Goal: Task Accomplishment & Management: Use online tool/utility

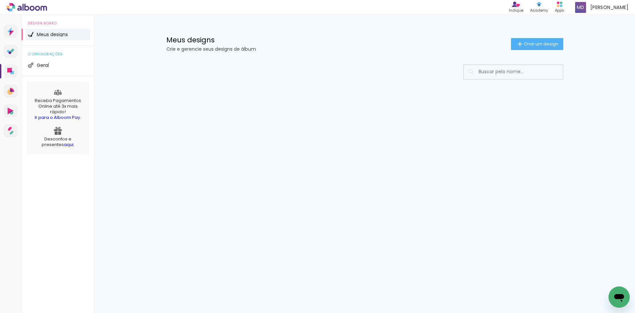
click at [500, 73] on input at bounding box center [522, 72] width 94 height 14
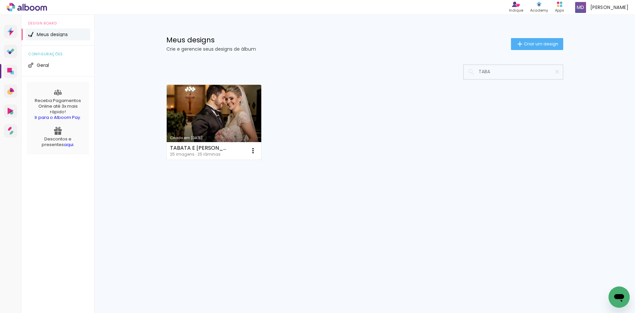
type input "TABA"
type paper-input "TABA"
click at [225, 122] on link "Criado em 11/08/25" at bounding box center [214, 122] width 95 height 75
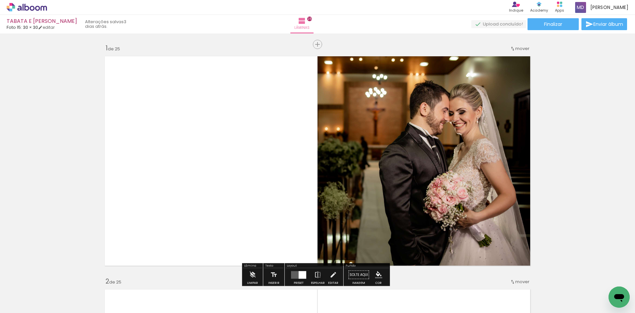
click at [37, 9] on icon at bounding box center [27, 7] width 40 height 9
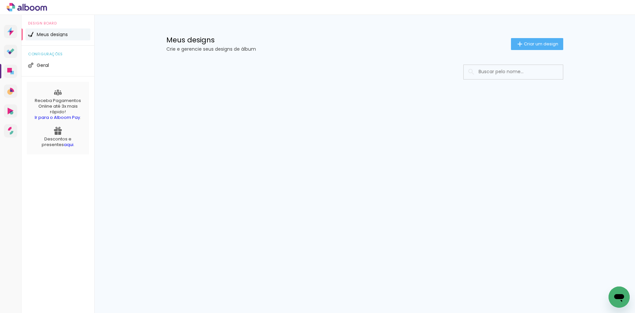
click at [482, 71] on input at bounding box center [522, 72] width 94 height 14
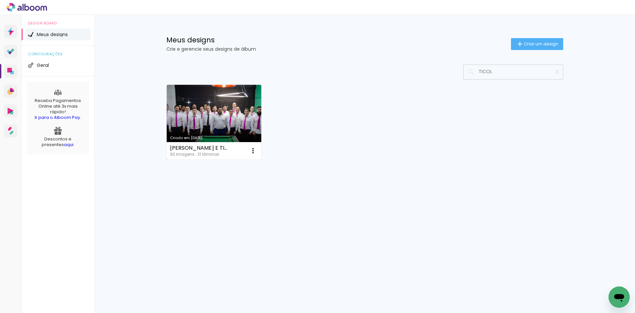
type input "TICOL"
type paper-input "TICOL"
click at [221, 121] on link "Criado em 28/08/24" at bounding box center [214, 122] width 95 height 75
